Goal: Task Accomplishment & Management: Manage account settings

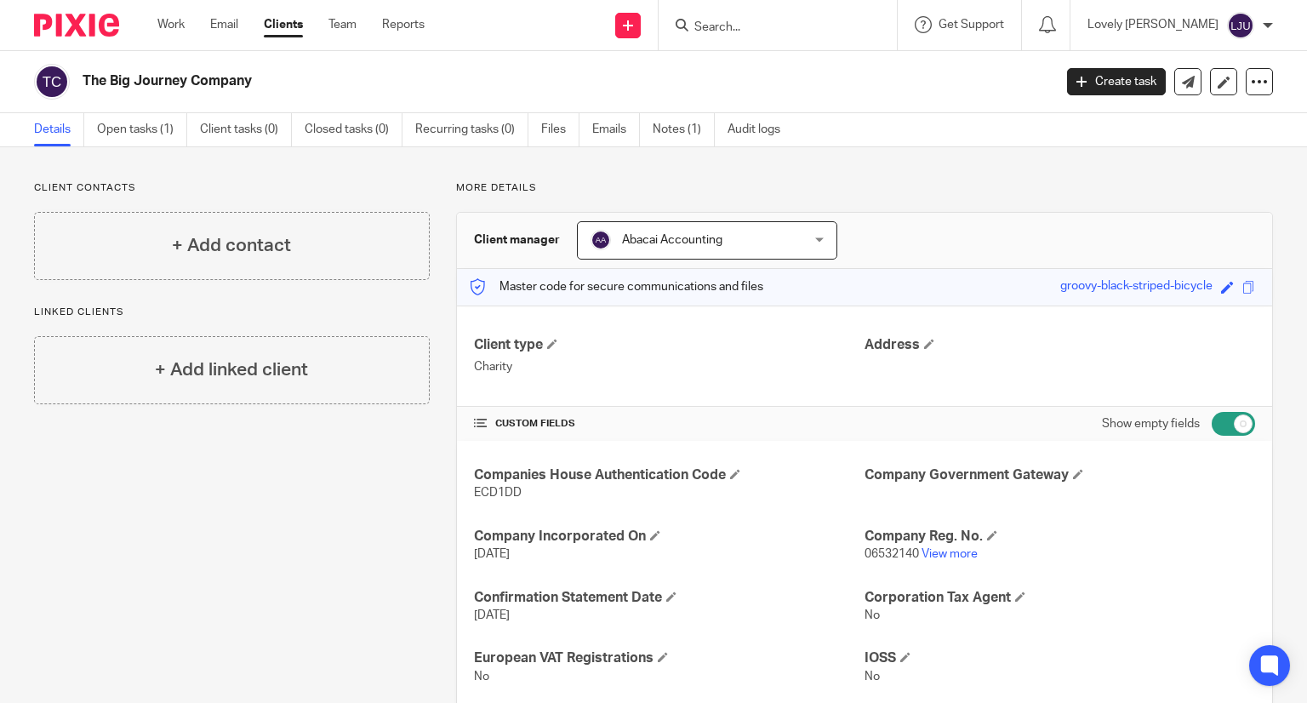
click at [741, 27] on input "Search" at bounding box center [769, 27] width 153 height 15
type input "bundlee"
click button "submit" at bounding box center [0, 0] width 0 height 0
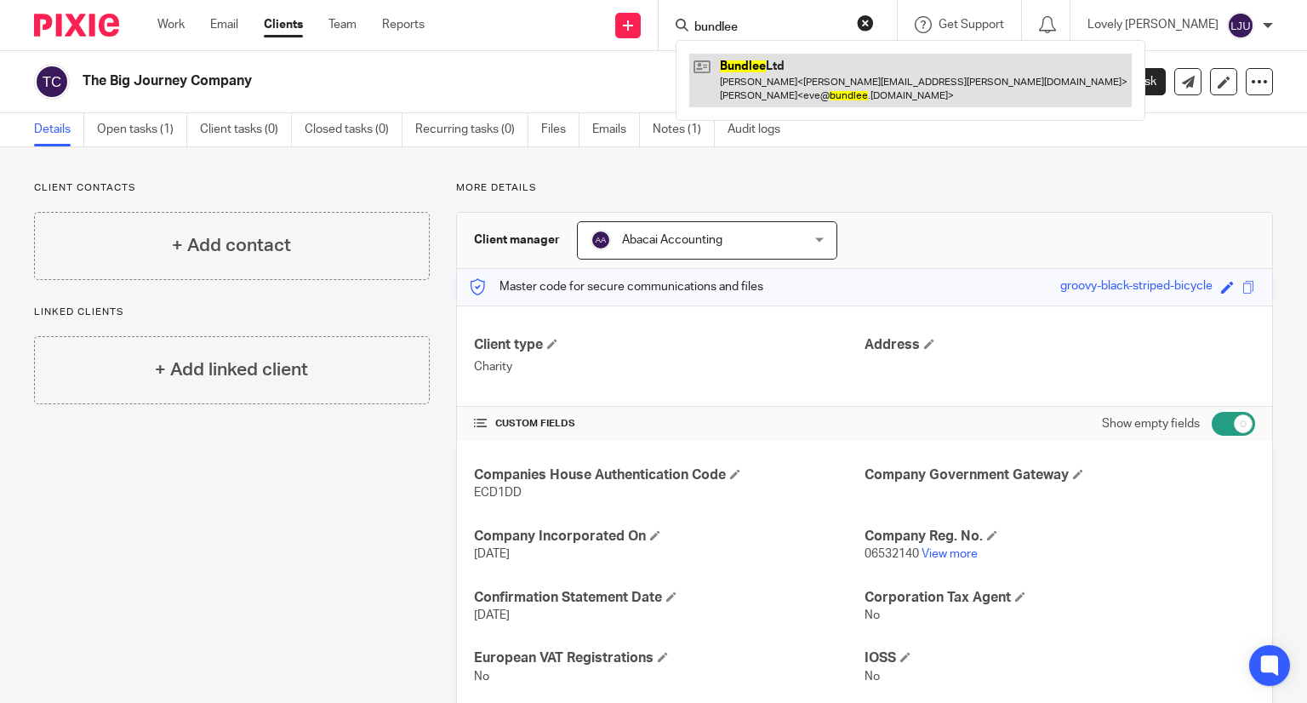
click at [817, 66] on link at bounding box center [910, 80] width 442 height 53
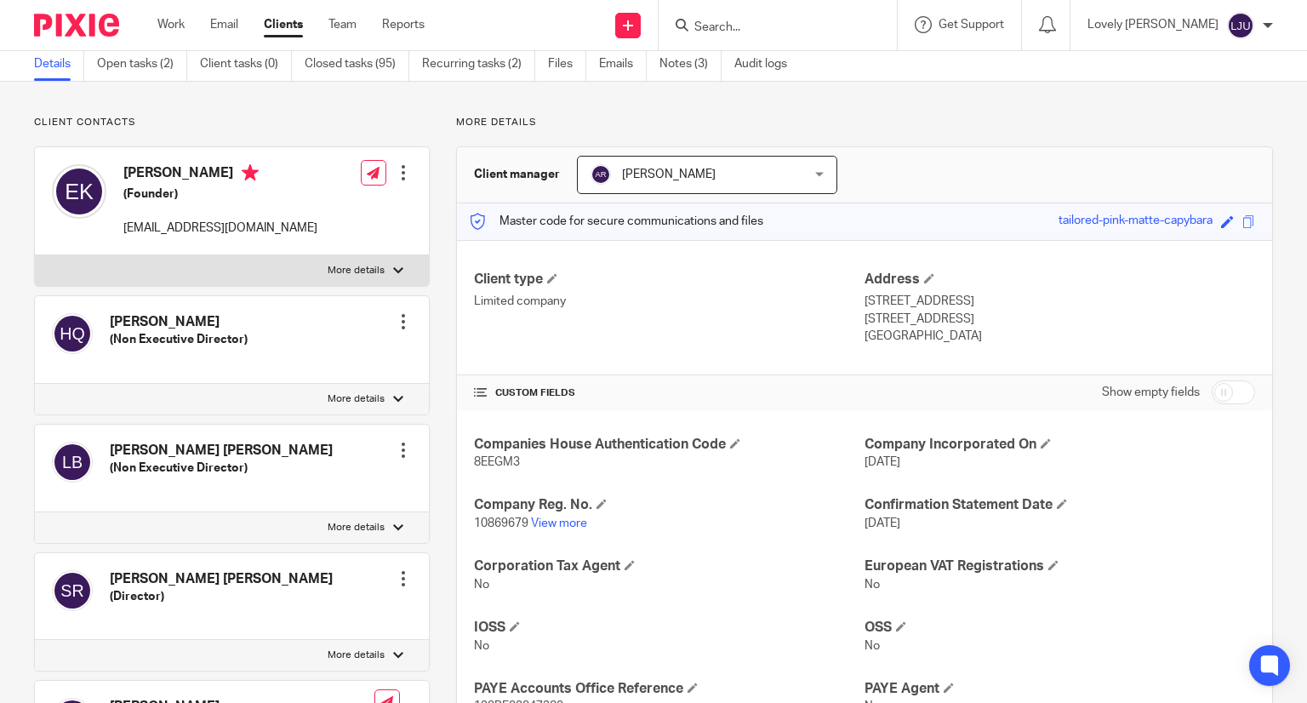
scroll to position [170, 0]
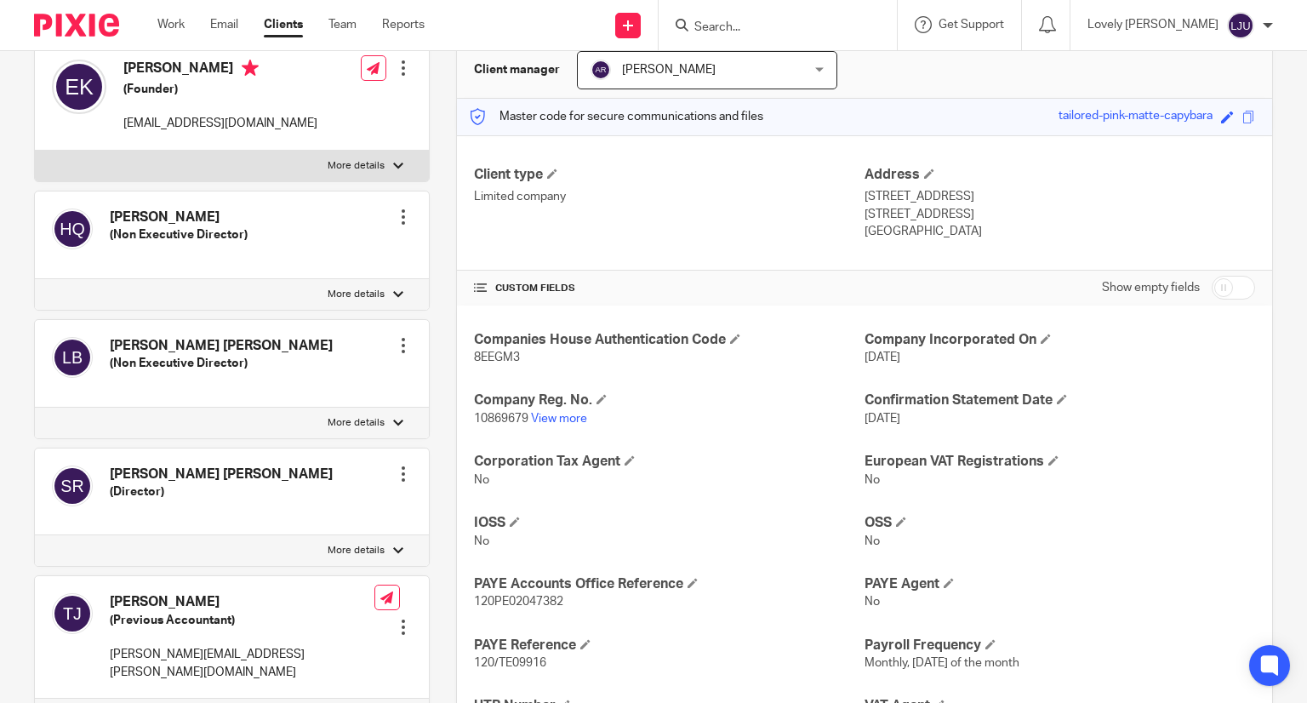
click at [495, 358] on span "8EEGM3" at bounding box center [497, 357] width 46 height 12
drag, startPoint x: 526, startPoint y: 355, endPoint x: 463, endPoint y: 349, distance: 63.2
click at [463, 349] on div "Companies House Authentication Code 8EEGM3 Company Incorporated On [DATE] Compa…" at bounding box center [864, 562] width 815 height 514
copy span "8EEGM3"
click at [1215, 289] on input "checkbox" at bounding box center [1233, 288] width 43 height 24
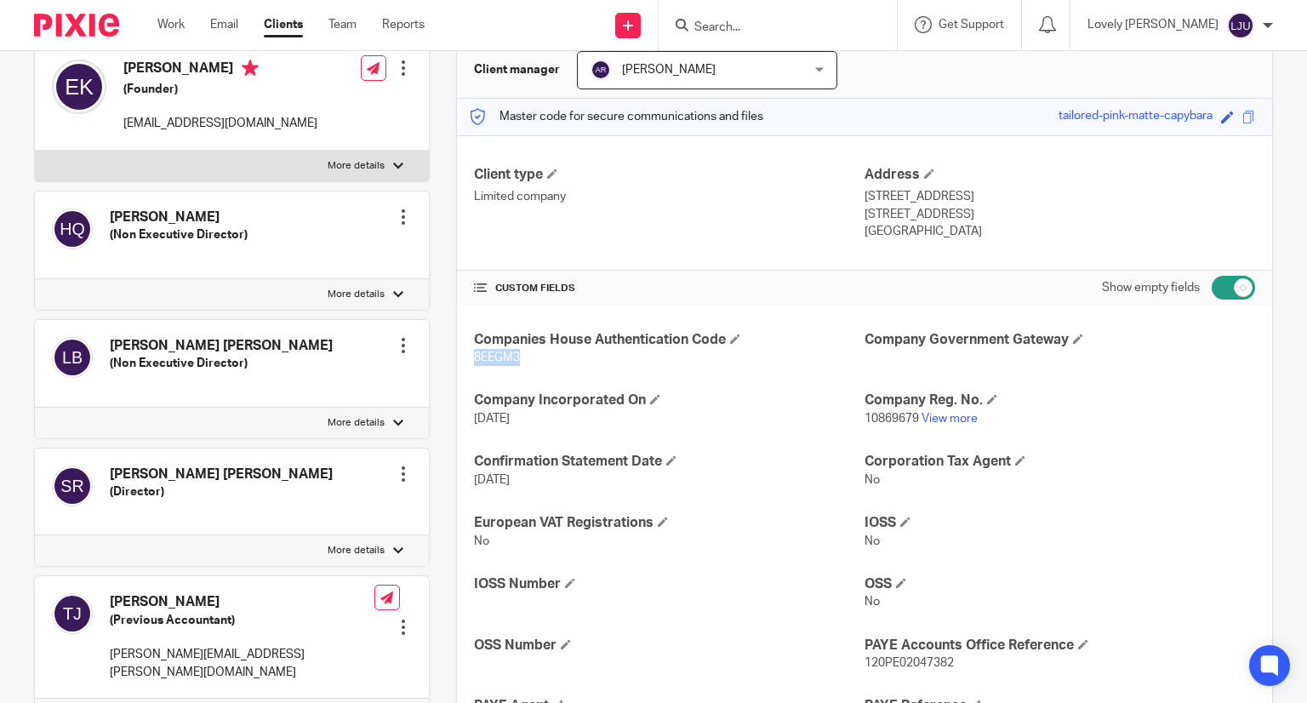
click at [1212, 283] on input "checkbox" at bounding box center [1233, 288] width 43 height 24
checkbox input "false"
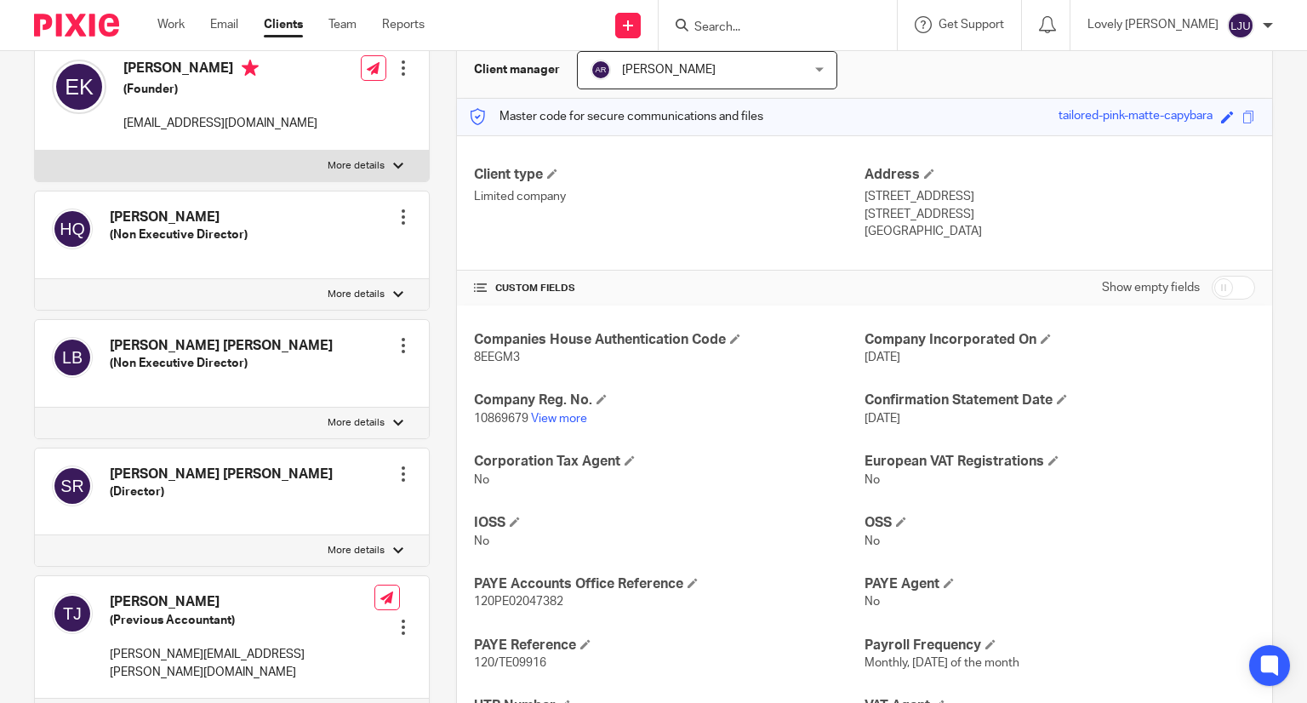
click at [485, 421] on span "10869679" at bounding box center [501, 419] width 54 height 12
click at [483, 420] on span "10869679" at bounding box center [501, 419] width 54 height 12
copy p "10869679"
click at [741, 25] on input "Search" at bounding box center [769, 27] width 153 height 15
paste input "Deadbeat"
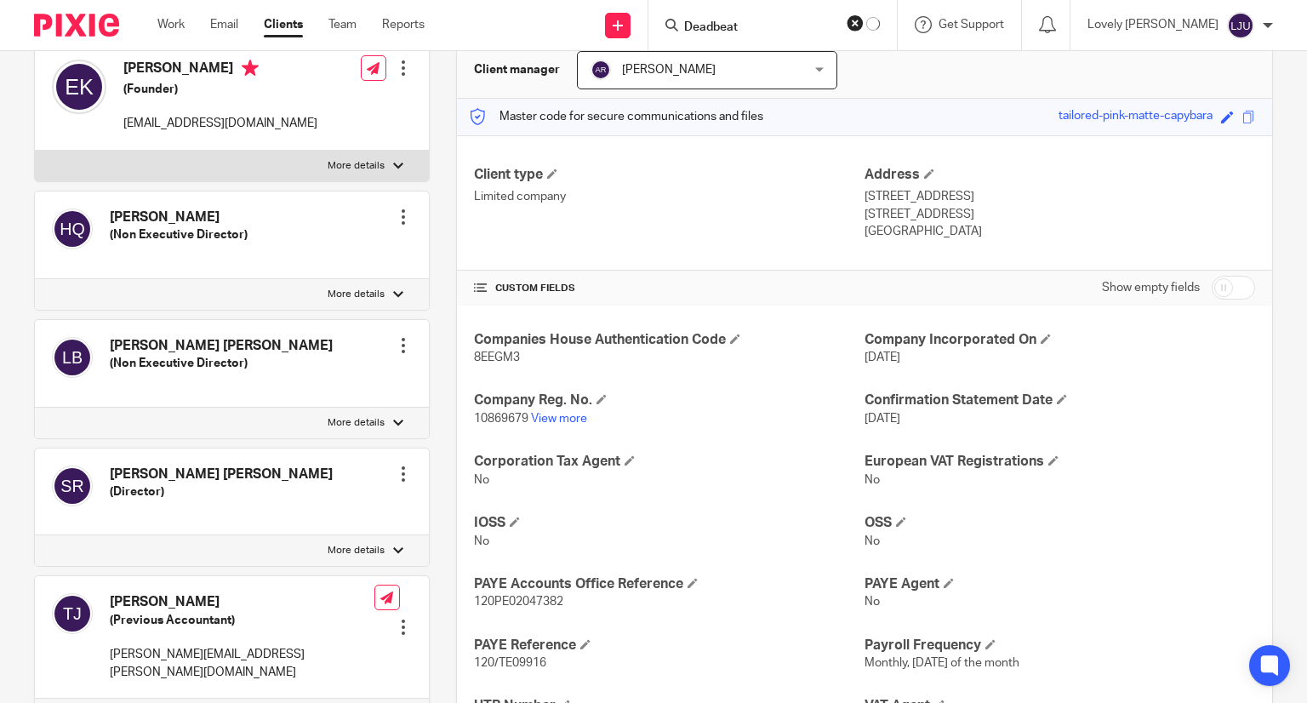
type input "Deadbeat"
click button "submit" at bounding box center [0, 0] width 0 height 0
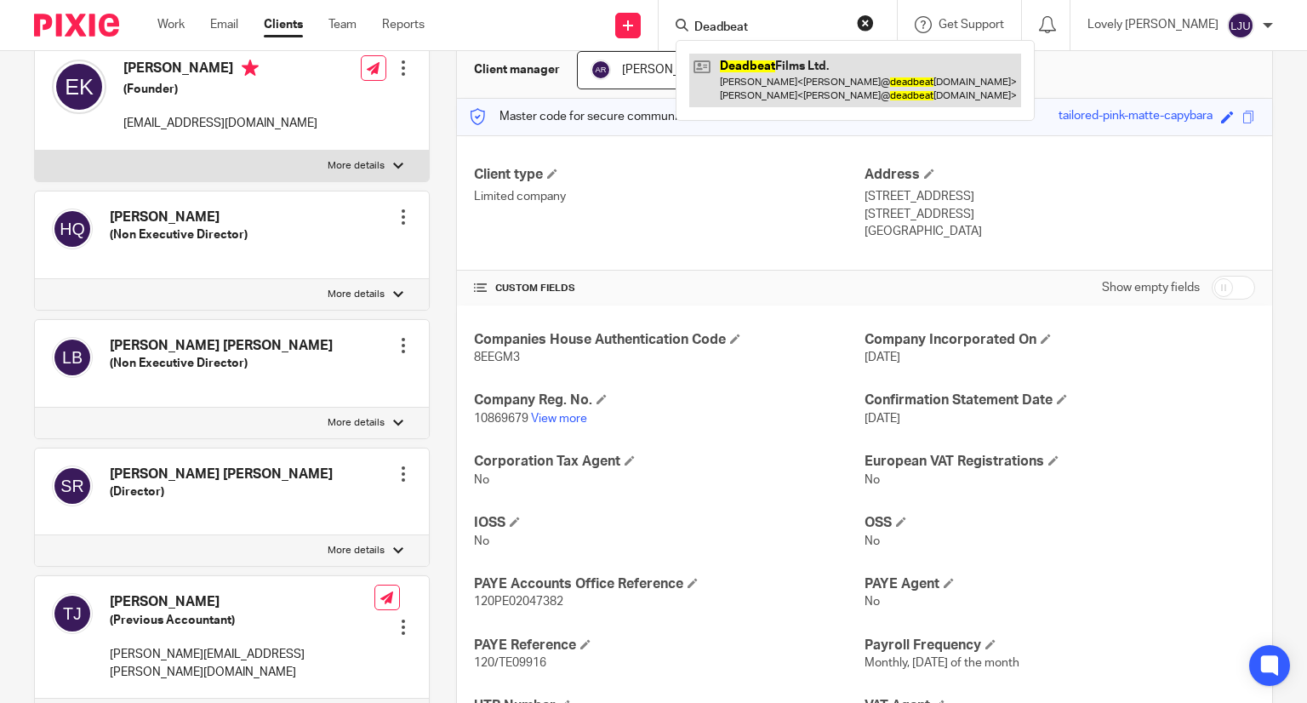
click at [757, 60] on link at bounding box center [855, 80] width 332 height 53
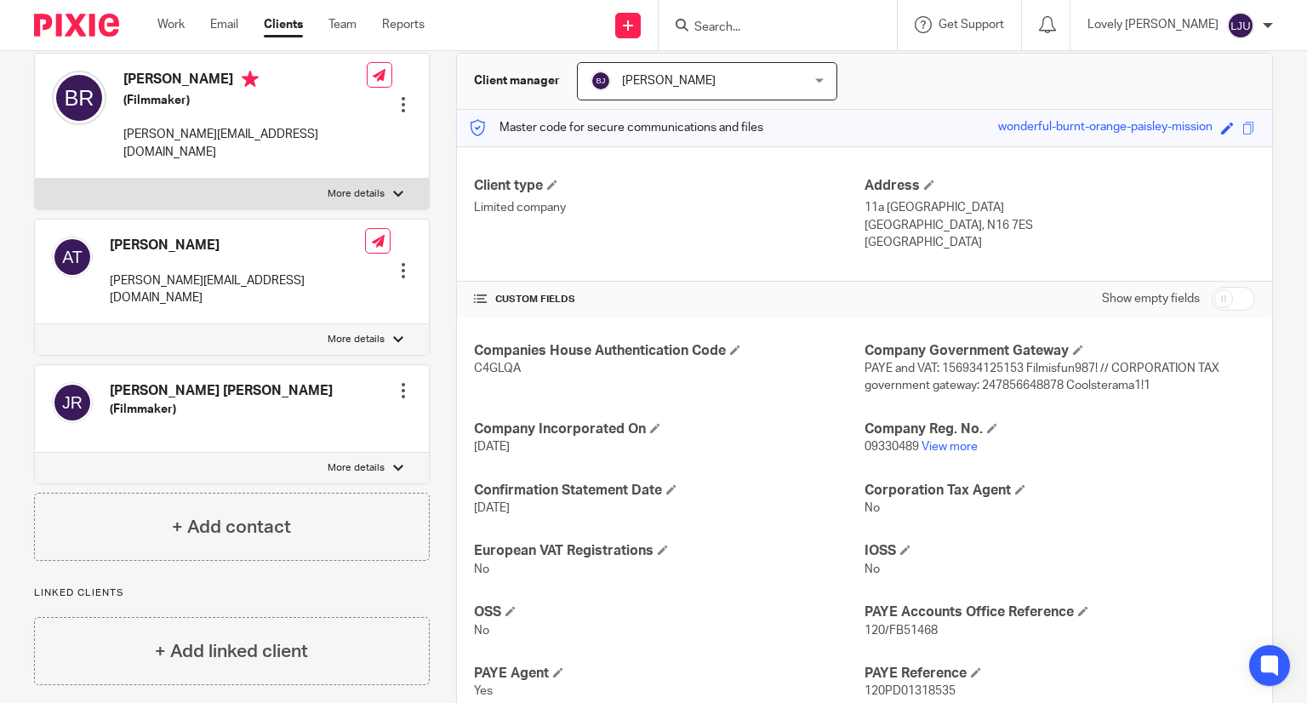
scroll to position [170, 0]
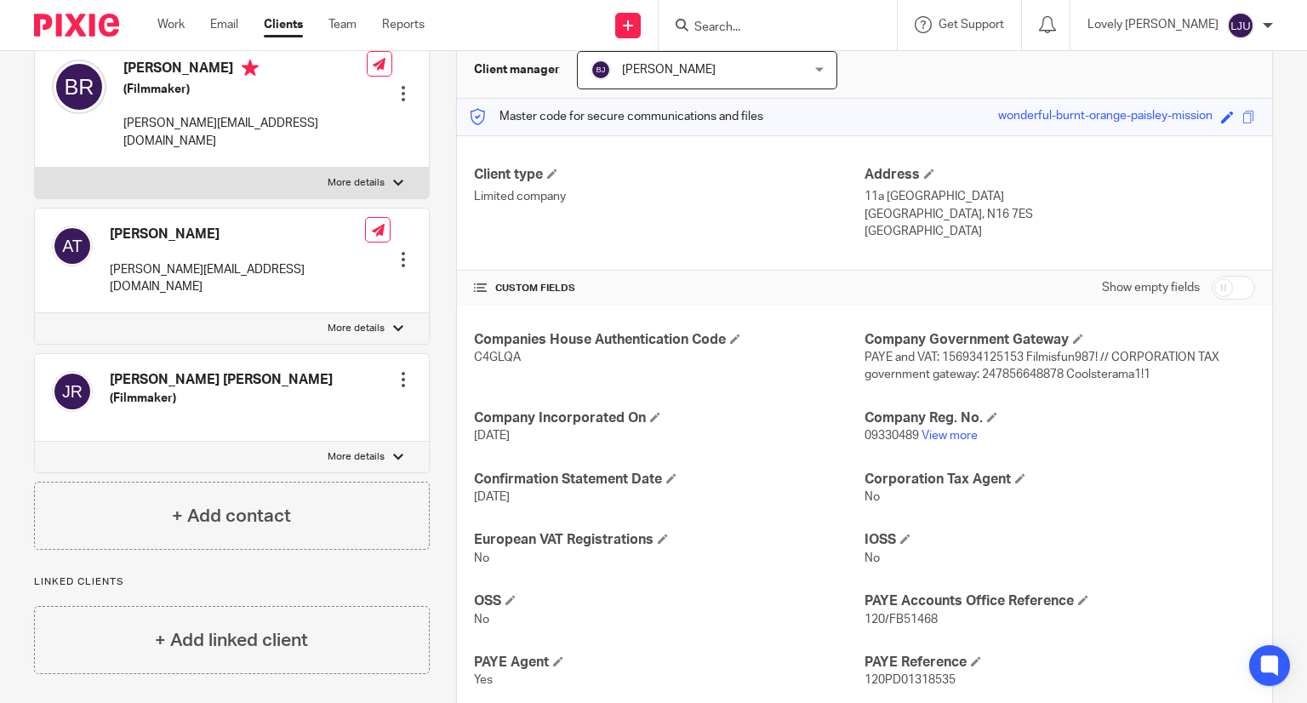
drag, startPoint x: 905, startPoint y: 246, endPoint x: 849, endPoint y: 201, distance: 71.4
click at [849, 201] on div "Client type Limited company Address 11a Stoke Newington Common London, N16 7ES …" at bounding box center [864, 203] width 815 height 136
click at [880, 223] on p "England" at bounding box center [1060, 231] width 391 height 17
drag, startPoint x: 902, startPoint y: 231, endPoint x: 851, endPoint y: 196, distance: 62.3
click at [853, 196] on div "Client type Limited company Address 11a Stoke Newington Common London, N16 7ES …" at bounding box center [864, 203] width 815 height 136
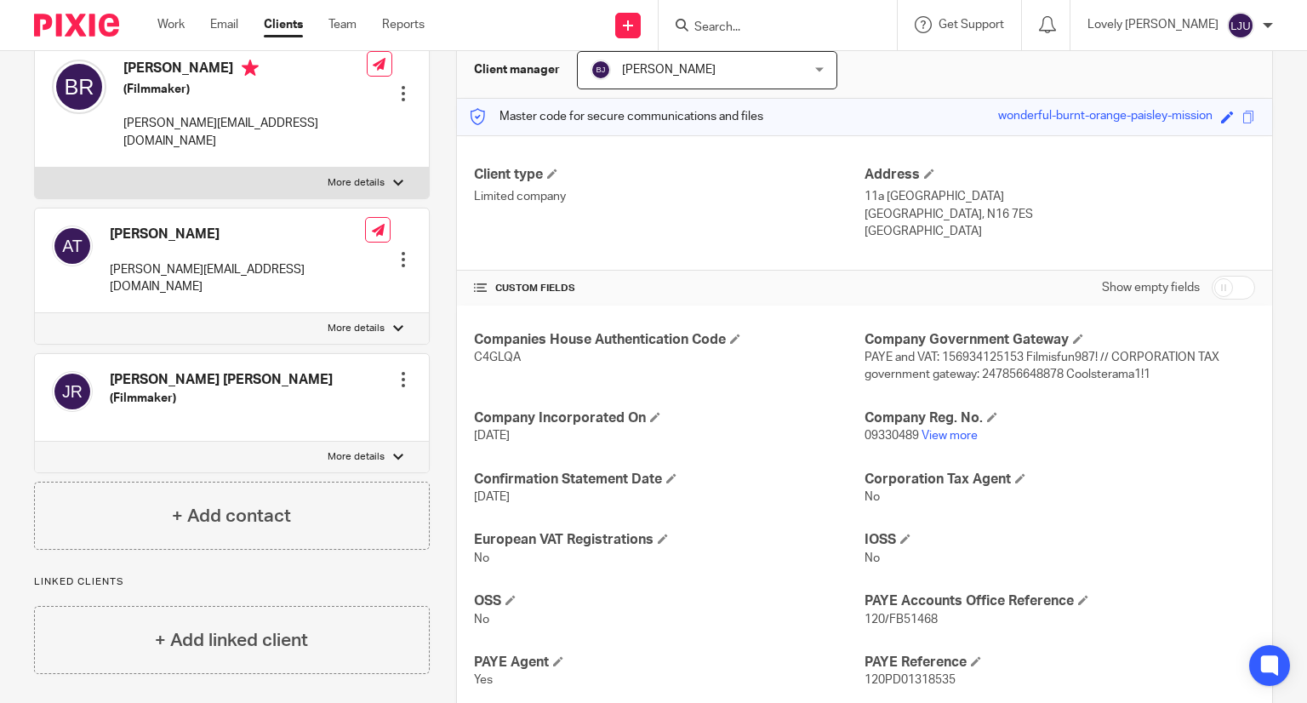
copy div "Address 11a Stoke Newington Common London, N16 7ES England"
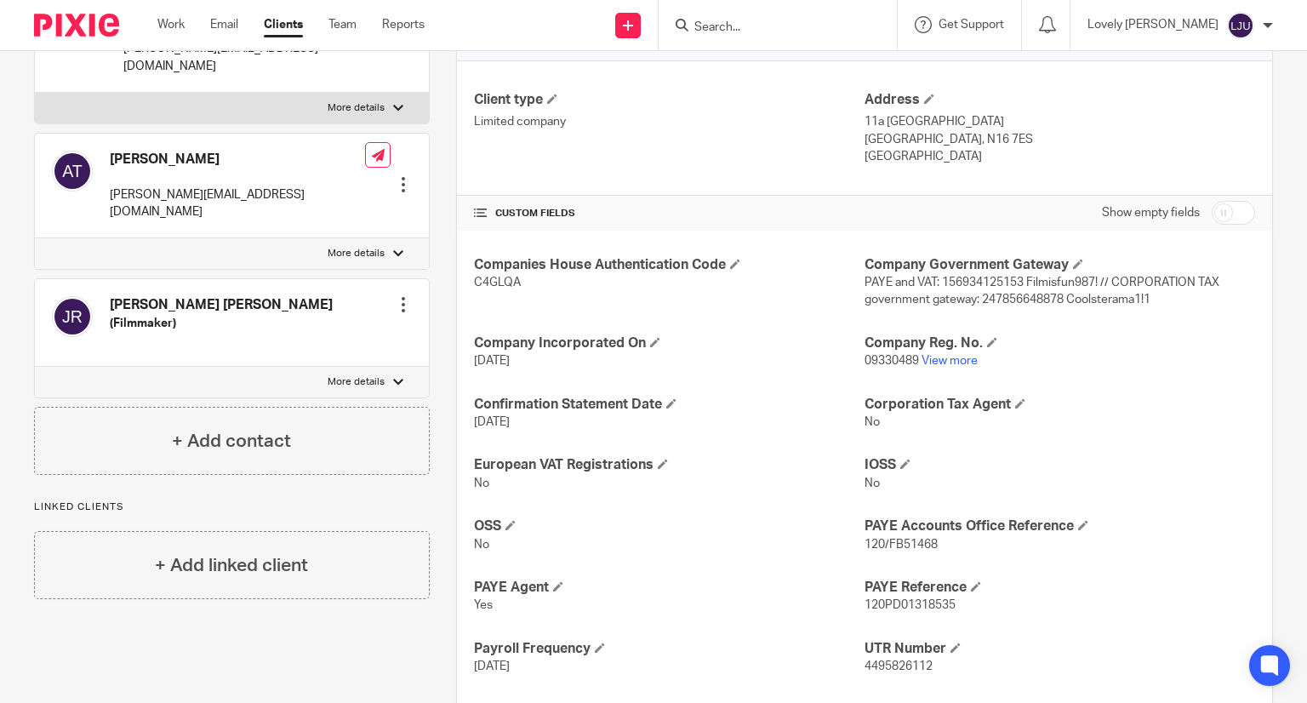
scroll to position [59, 0]
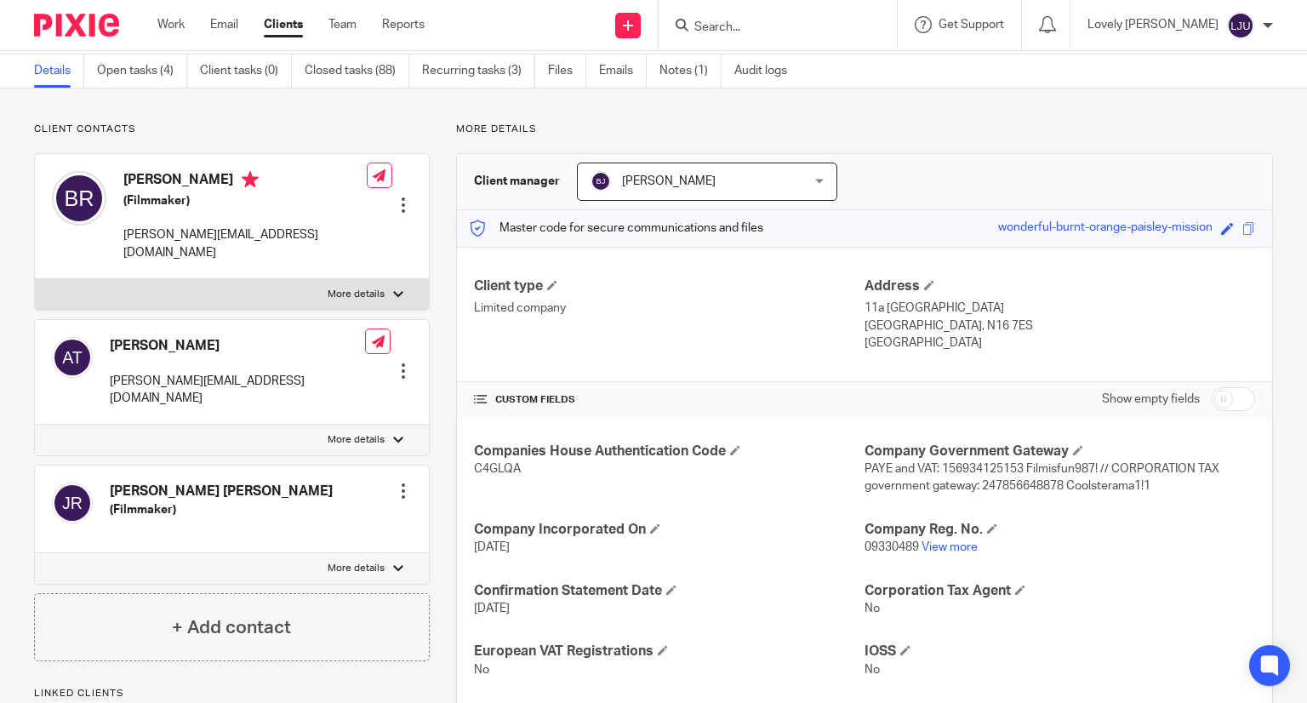
click at [1224, 400] on input "checkbox" at bounding box center [1233, 399] width 43 height 24
checkbox input "false"
click at [881, 546] on span "09330489" at bounding box center [892, 547] width 54 height 12
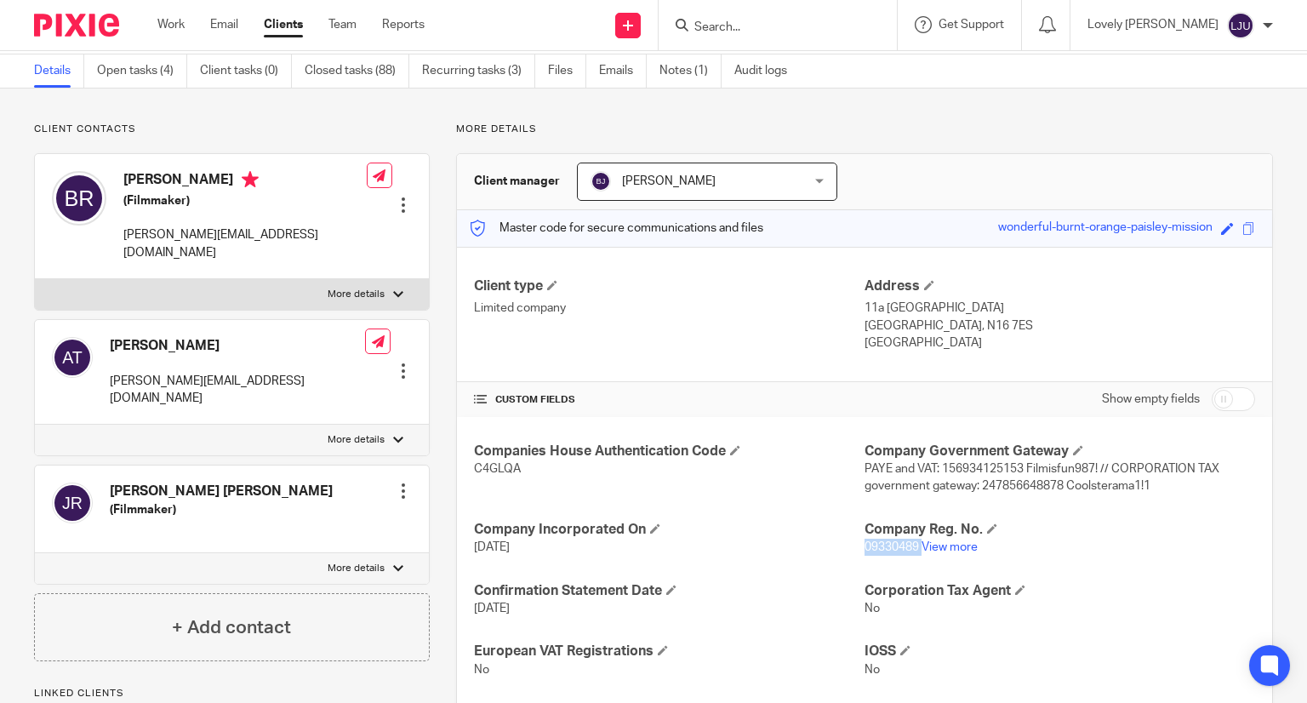
copy p "09330489"
click at [742, 30] on input "Search" at bounding box center [769, 27] width 153 height 15
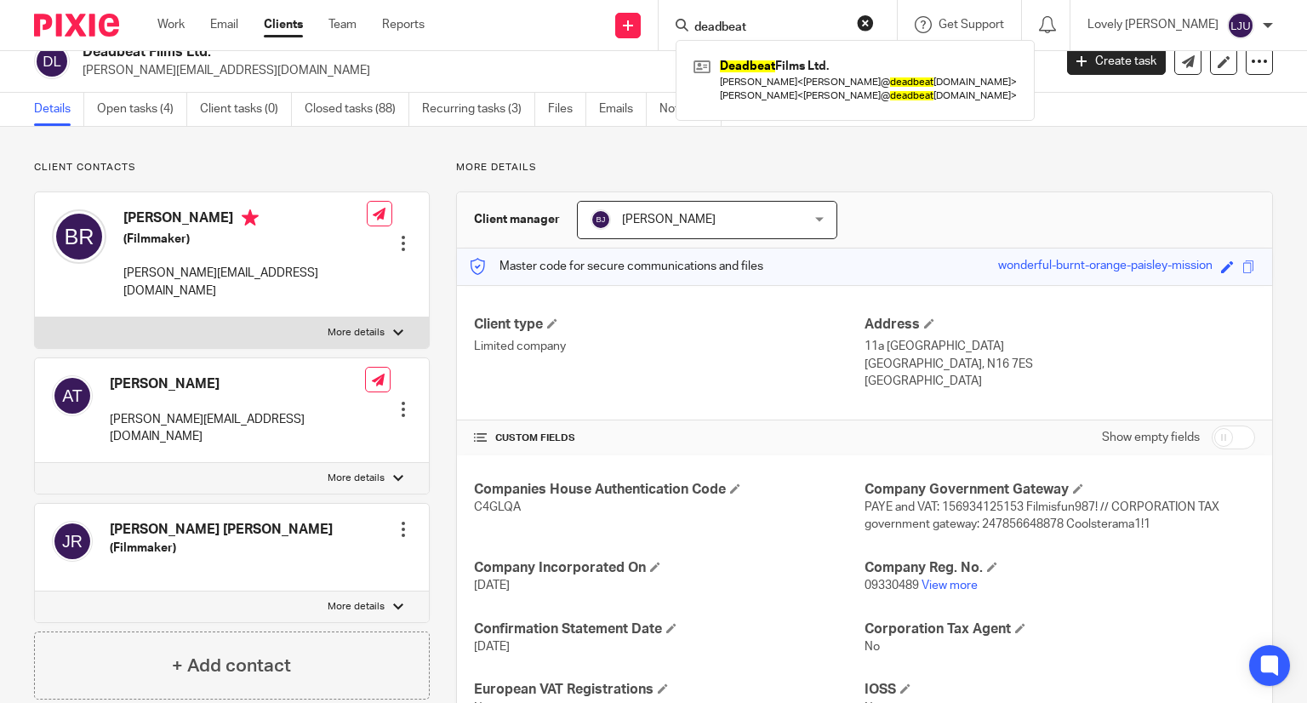
scroll to position [0, 0]
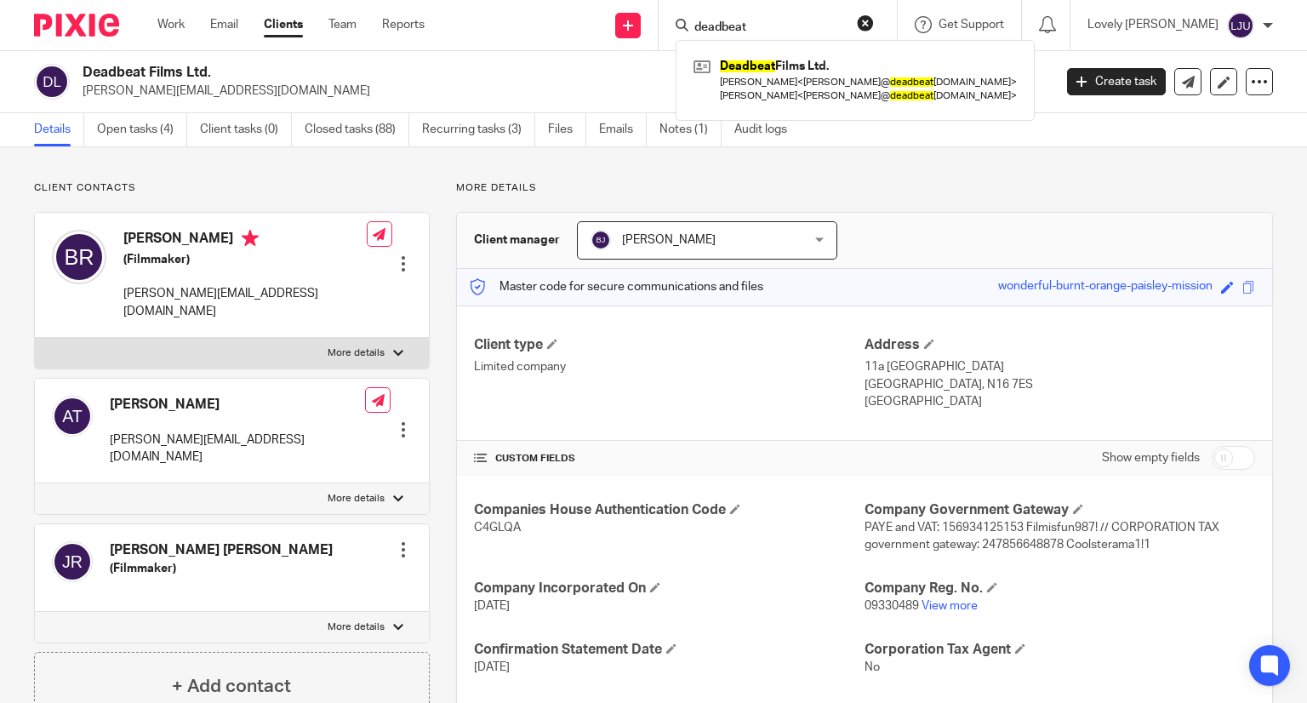
click at [752, 23] on input "deadbeat" at bounding box center [769, 27] width 153 height 15
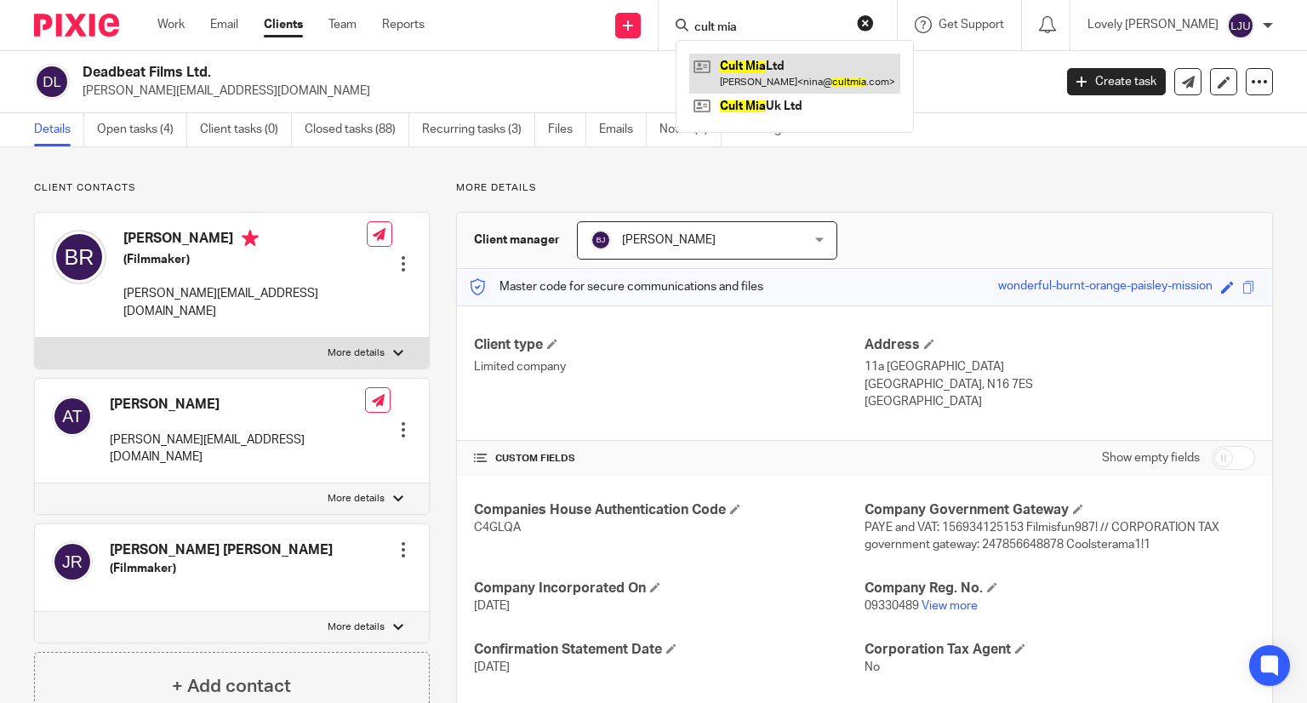
type input "cult mia"
click at [808, 60] on link at bounding box center [794, 73] width 211 height 39
click at [799, 67] on link at bounding box center [794, 73] width 211 height 39
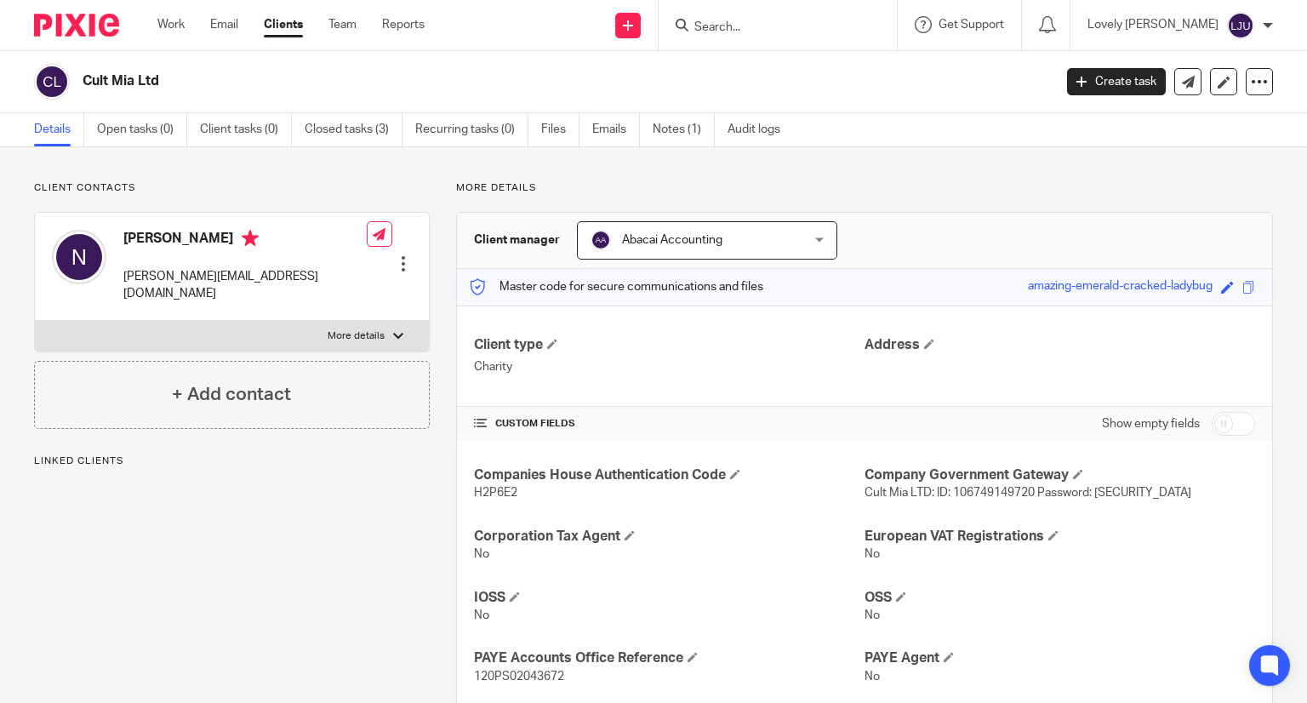
click at [982, 491] on span "Cult Mia LTD: ID: 106749149720 Password: [SECURITY_DATA]" at bounding box center [1028, 493] width 327 height 12
copy span "106749149720"
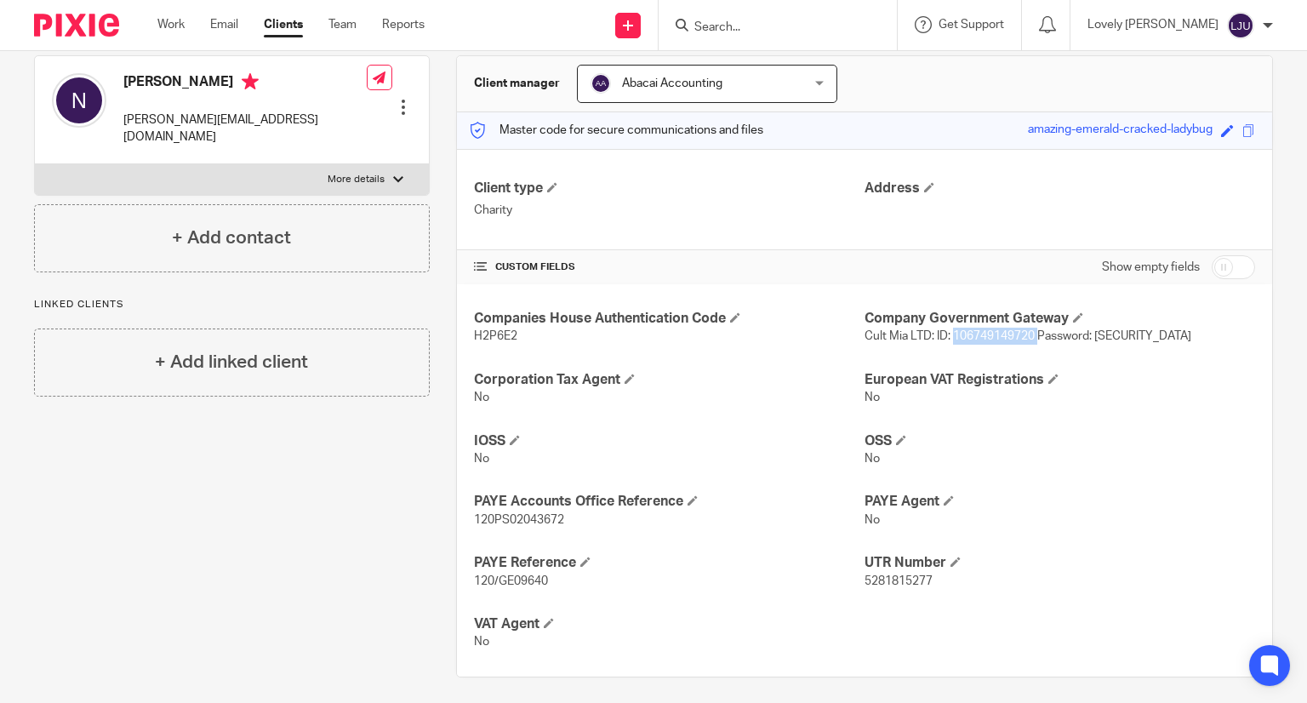
scroll to position [163, 0]
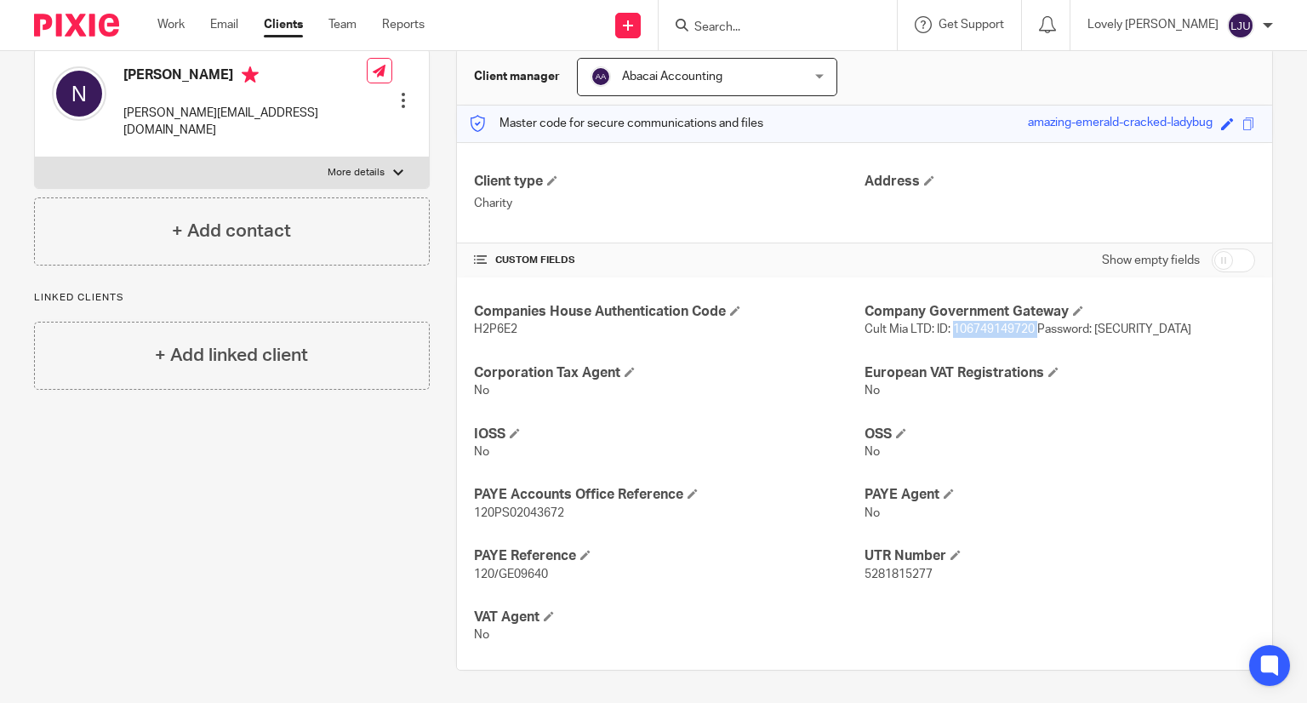
click at [1212, 261] on input "checkbox" at bounding box center [1233, 260] width 43 height 24
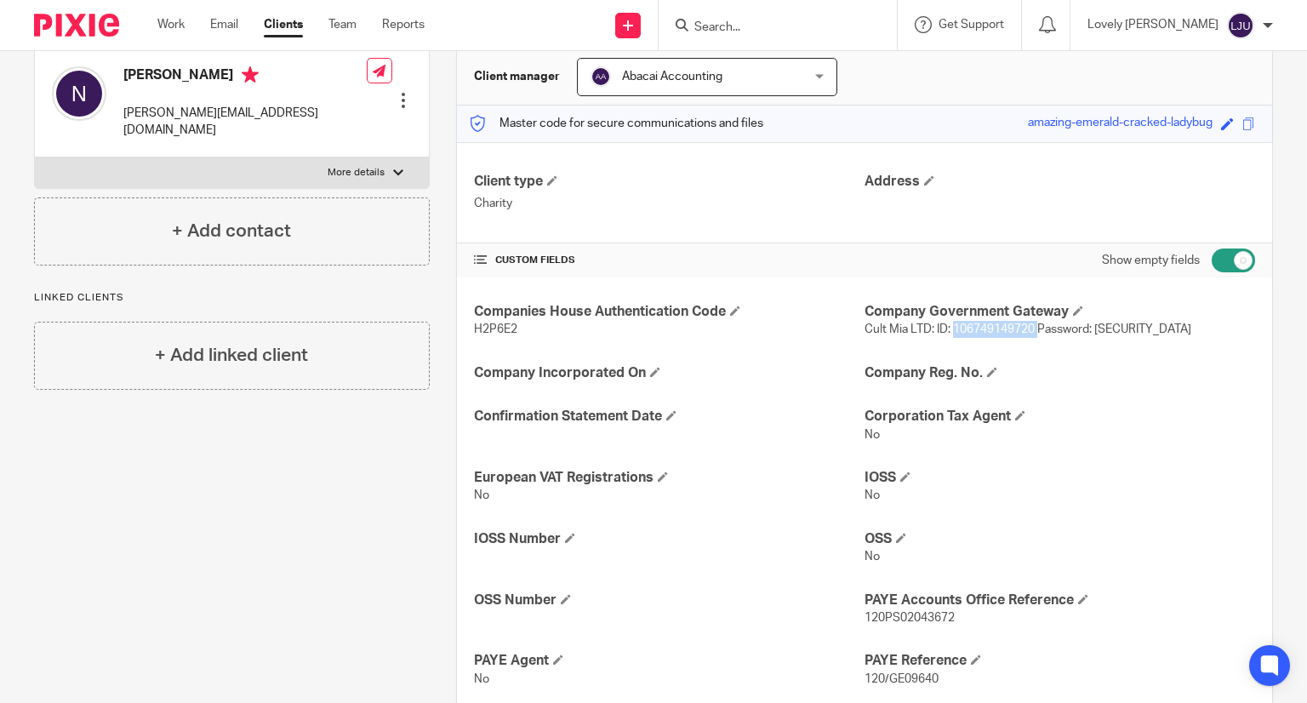
click at [1217, 262] on input "checkbox" at bounding box center [1233, 260] width 43 height 24
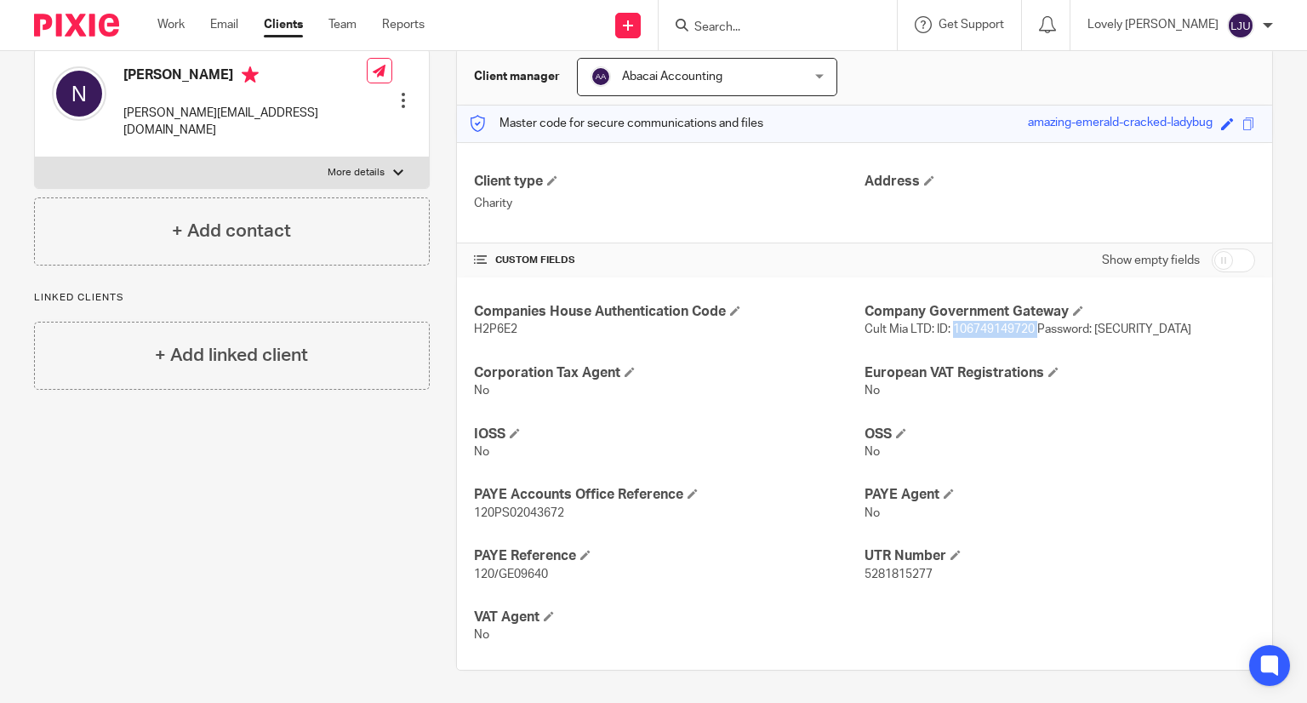
click at [1217, 262] on input "checkbox" at bounding box center [1233, 260] width 43 height 24
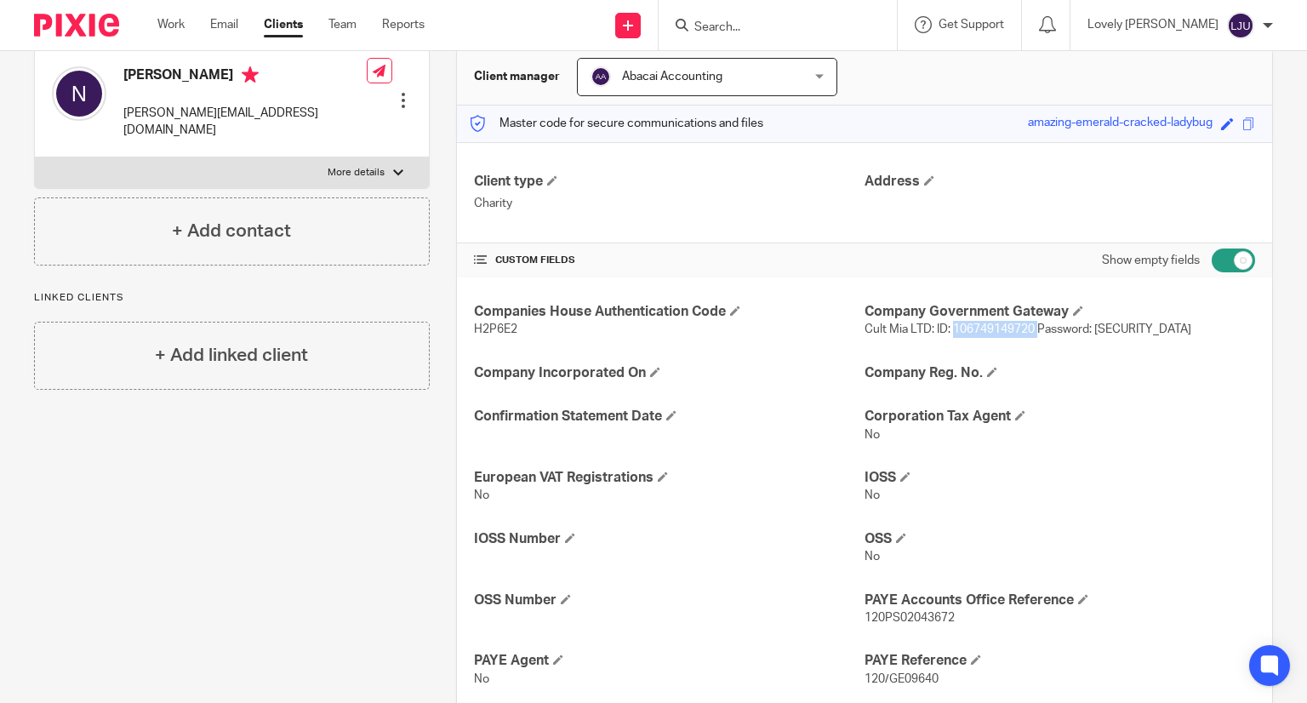
click at [1217, 262] on input "checkbox" at bounding box center [1233, 260] width 43 height 24
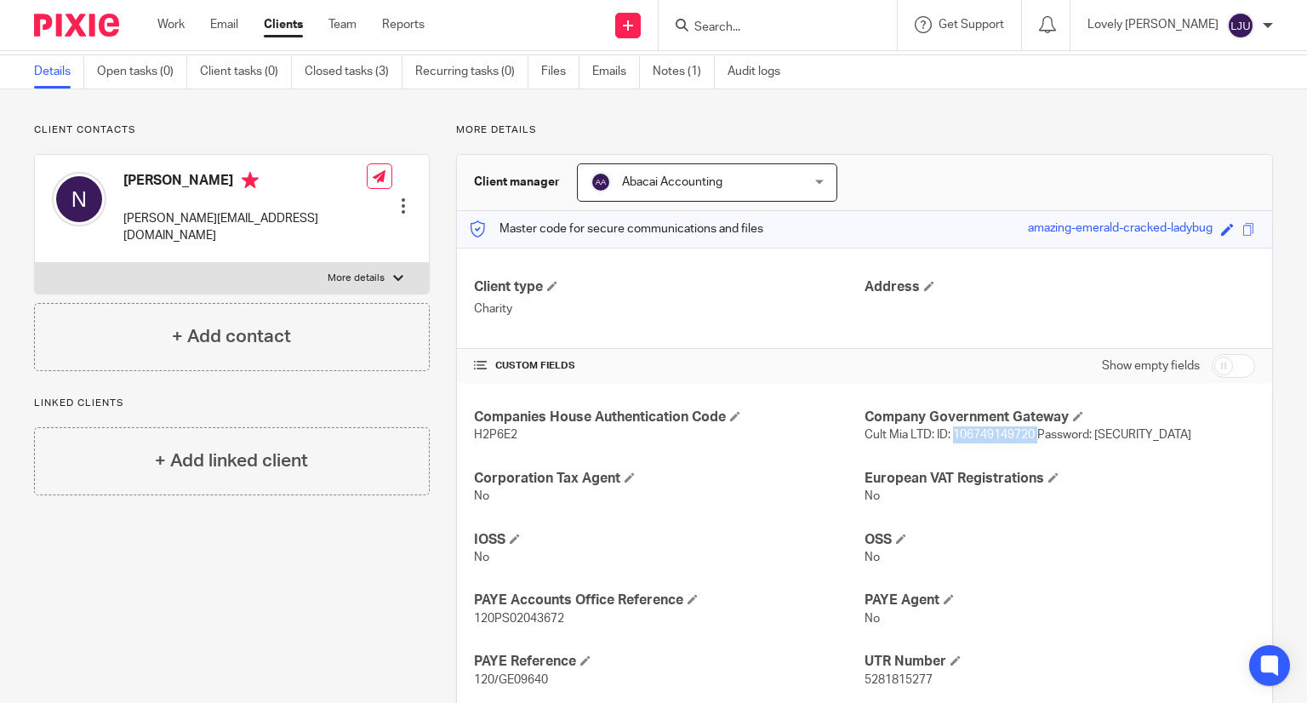
scroll to position [0, 0]
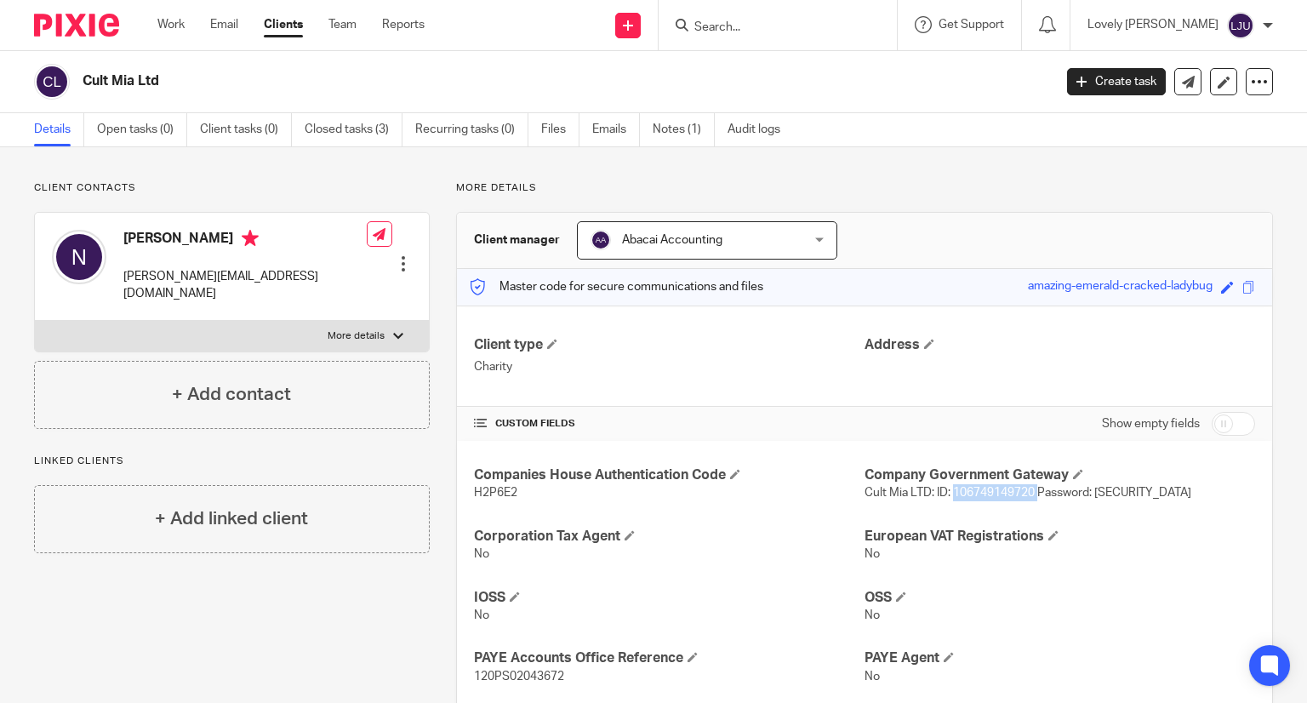
click at [1216, 426] on input "checkbox" at bounding box center [1233, 424] width 43 height 24
checkbox input "true"
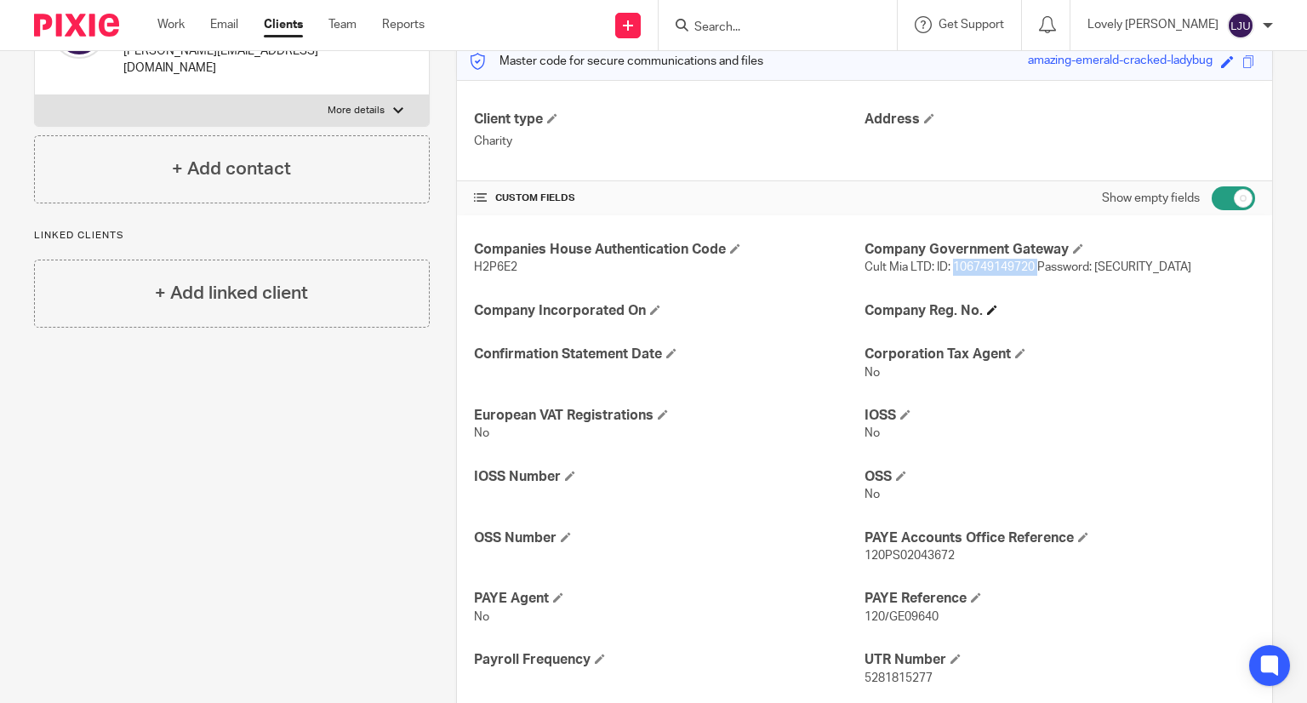
scroll to position [255, 0]
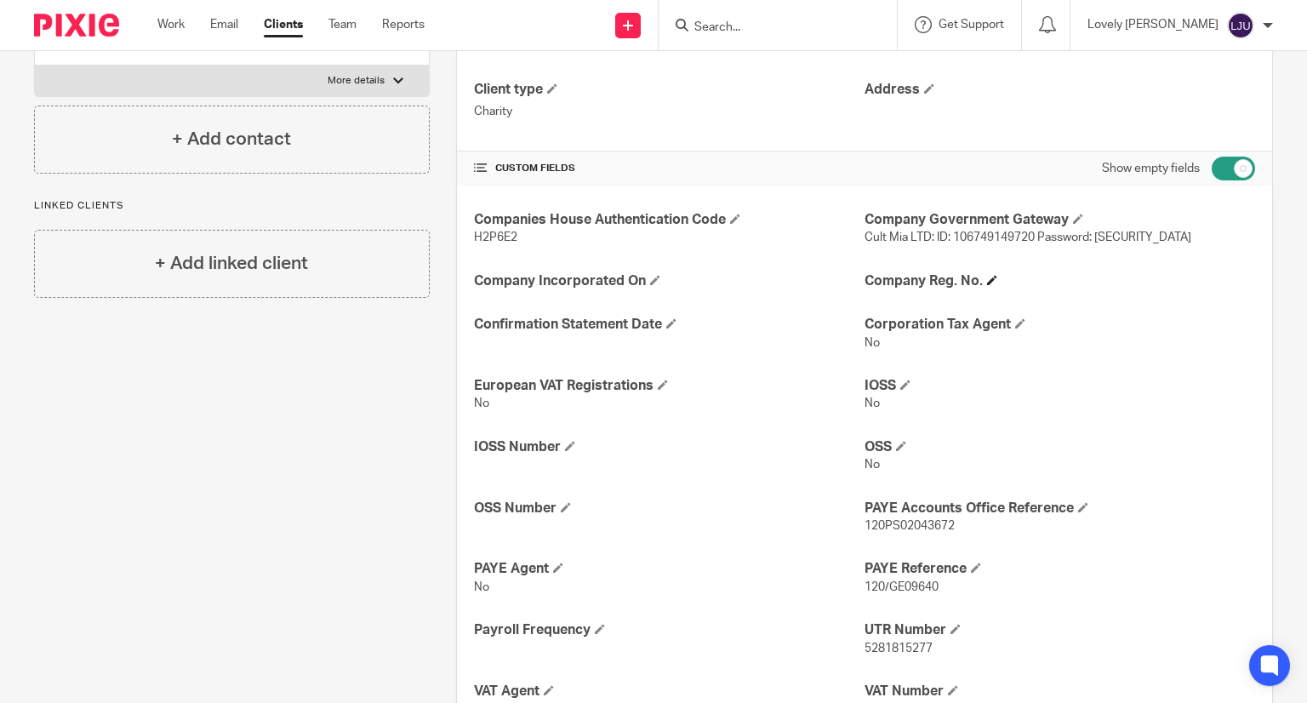
click at [979, 274] on h4 "Company Reg. No." at bounding box center [1060, 281] width 391 height 18
click at [987, 277] on span at bounding box center [992, 280] width 10 height 10
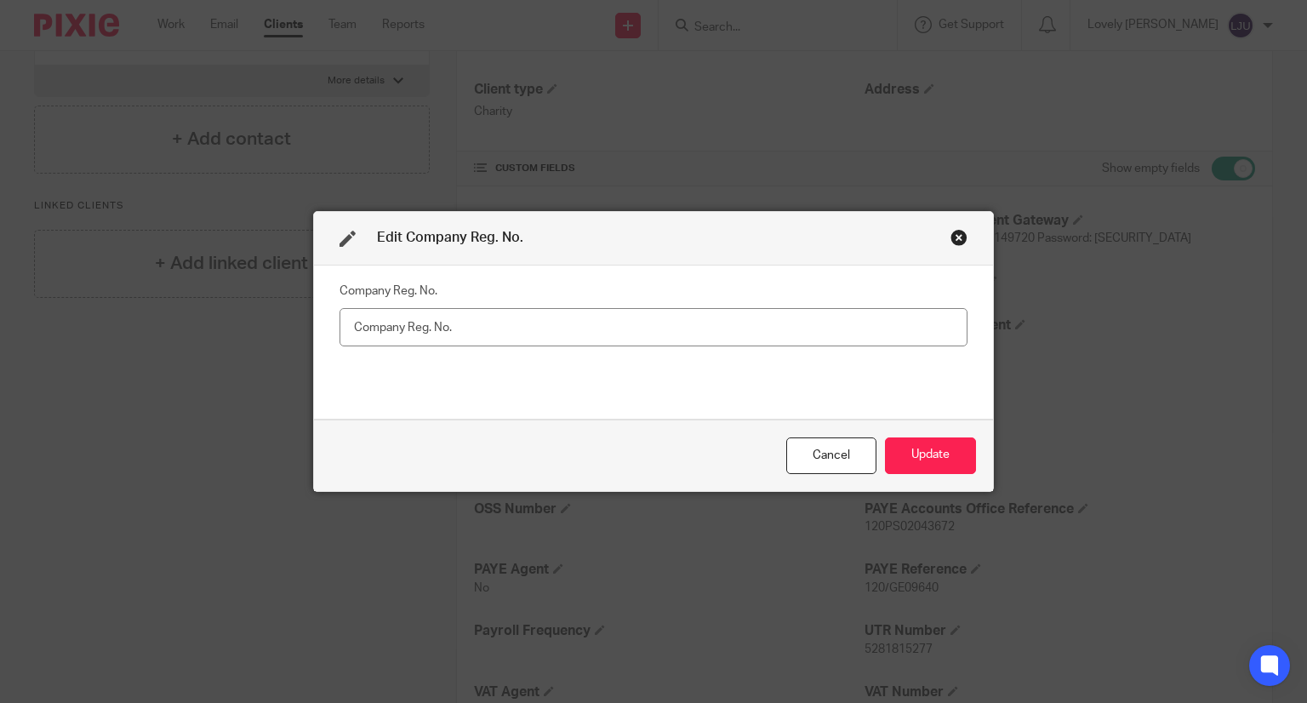
drag, startPoint x: 658, startPoint y: 328, endPoint x: 781, endPoint y: 370, distance: 130.5
click at [665, 330] on input "text" at bounding box center [654, 327] width 628 height 38
type input "12114005"
drag, startPoint x: 914, startPoint y: 466, endPoint x: 936, endPoint y: 423, distance: 48.7
click at [914, 465] on button "Update" at bounding box center [930, 455] width 91 height 37
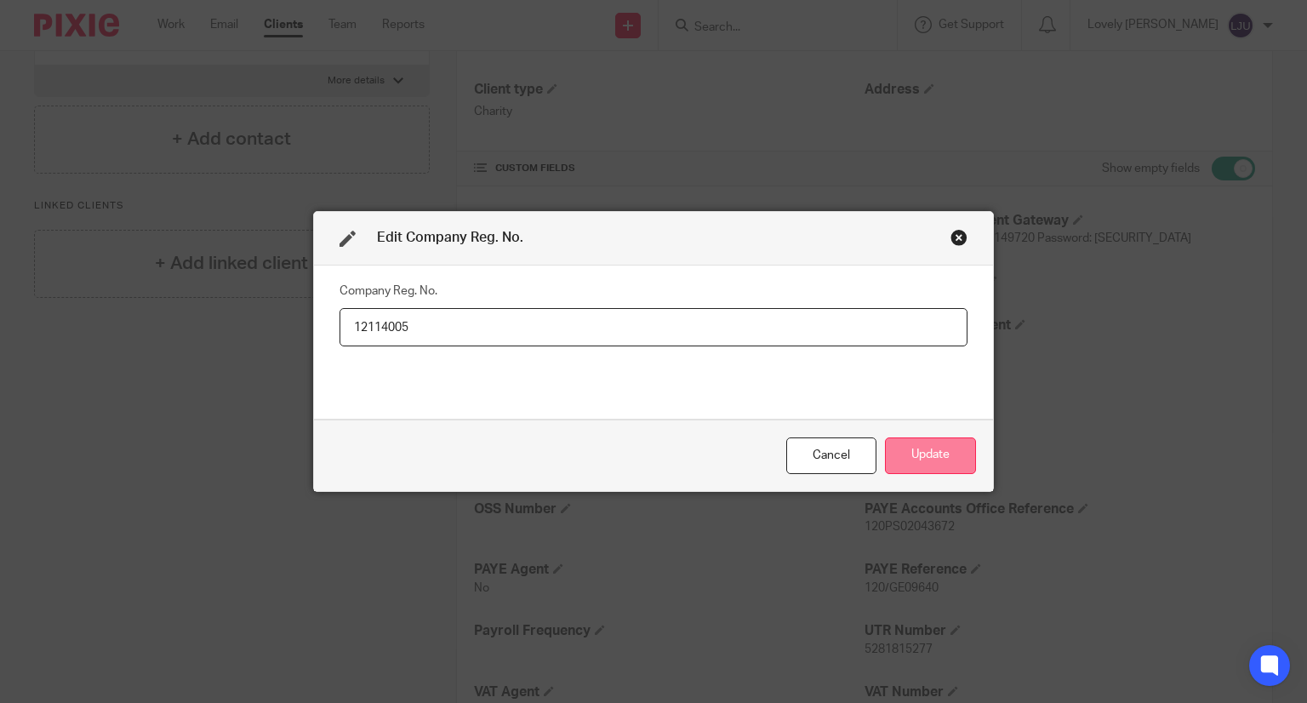
drag, startPoint x: 933, startPoint y: 454, endPoint x: 926, endPoint y: 462, distance: 10.9
click at [933, 454] on button "Update" at bounding box center [930, 455] width 91 height 37
click at [927, 455] on button "Update" at bounding box center [930, 455] width 91 height 37
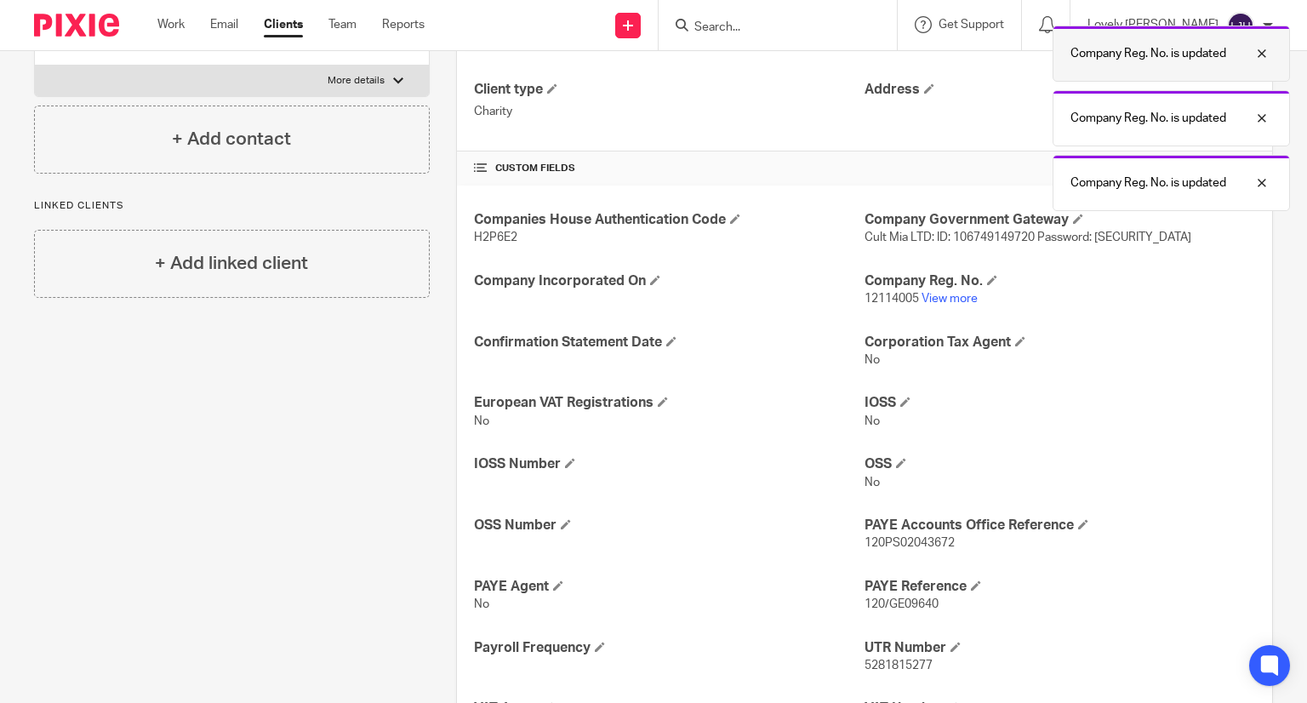
click at [1266, 50] on div at bounding box center [1249, 53] width 46 height 20
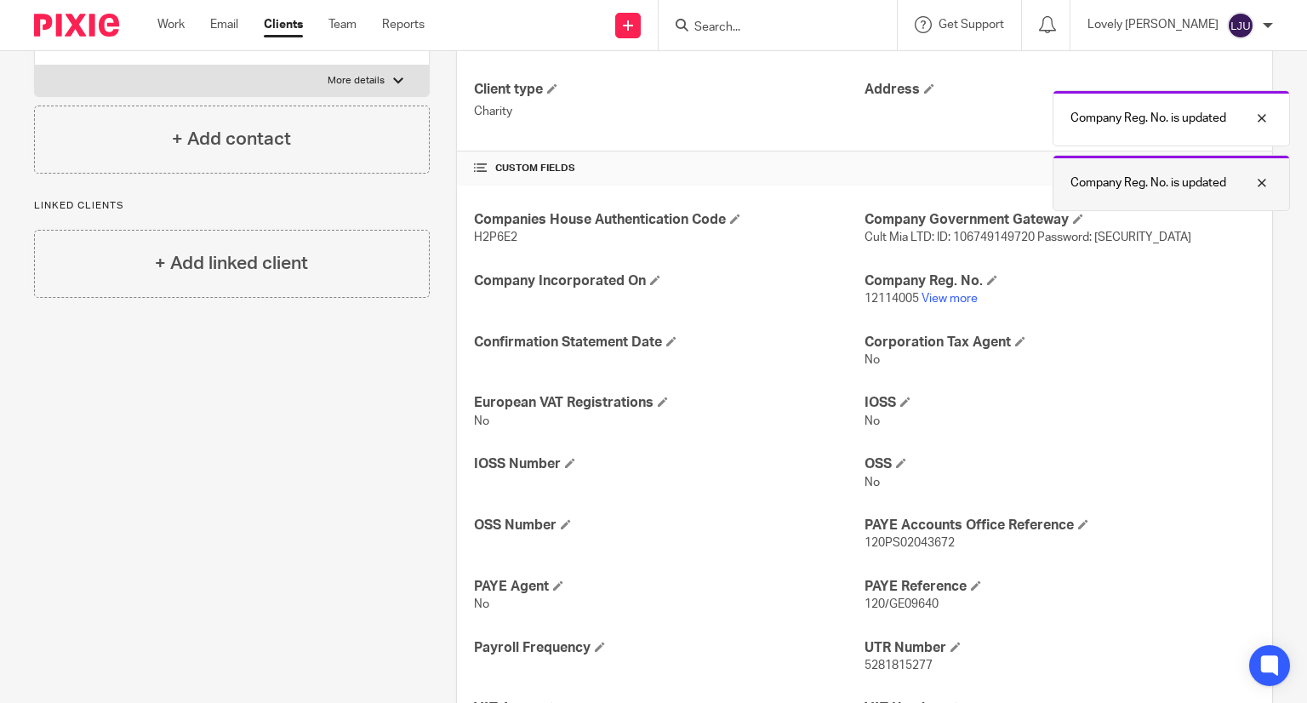
click at [1264, 173] on div at bounding box center [1249, 183] width 46 height 20
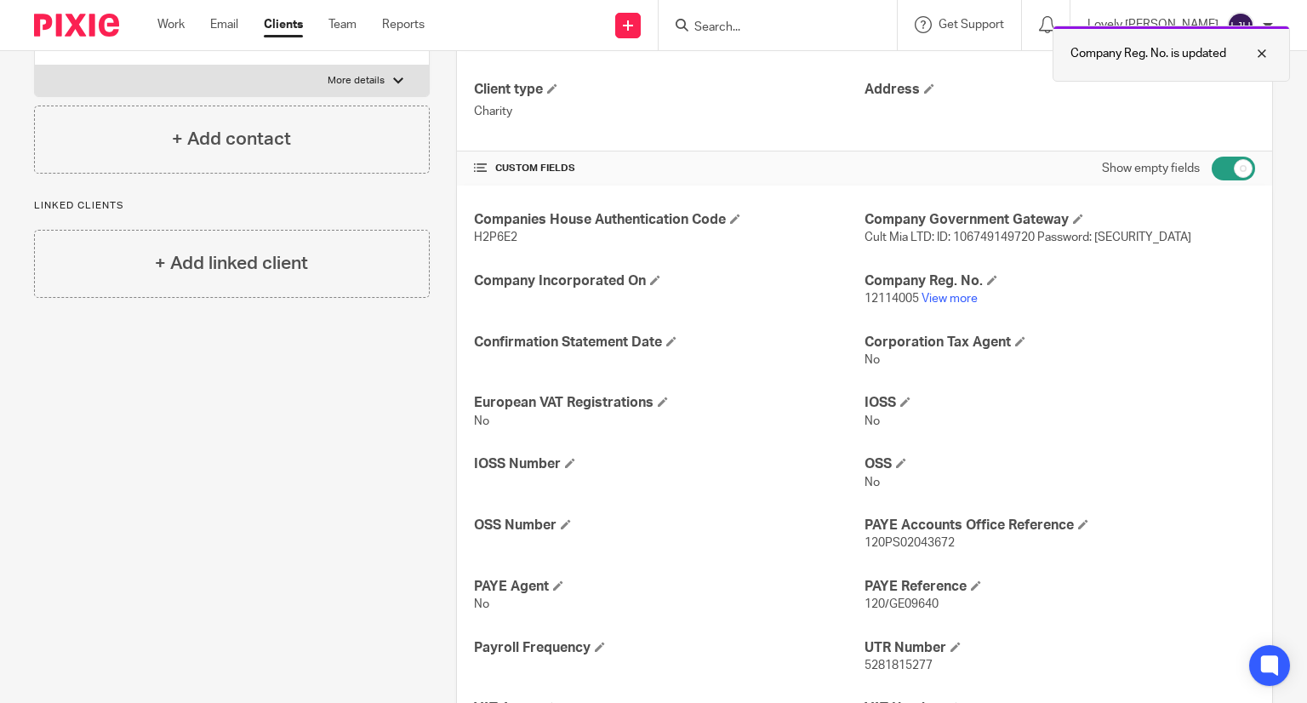
click at [1266, 59] on div at bounding box center [1249, 53] width 46 height 20
